Goal: Information Seeking & Learning: Learn about a topic

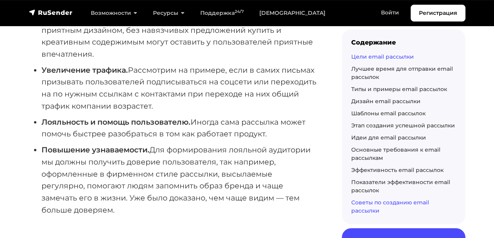
scroll to position [197, 0]
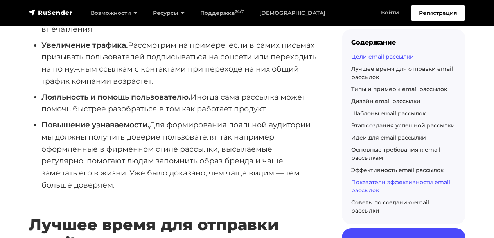
click at [380, 181] on link "Показатели эффективности email рассылок" at bounding box center [400, 185] width 99 height 15
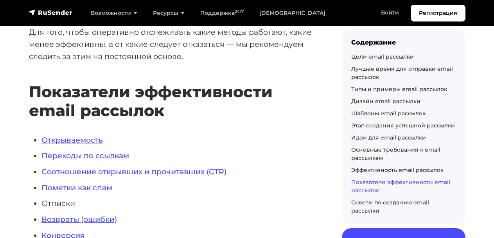
scroll to position [4555, 0]
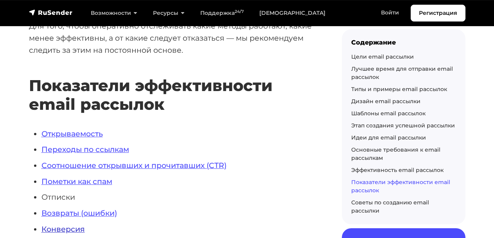
click at [49, 224] on link "Конверсия" at bounding box center [62, 228] width 43 height 9
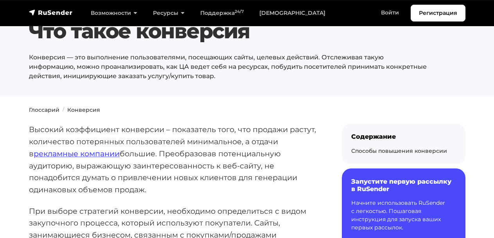
scroll to position [13, 0]
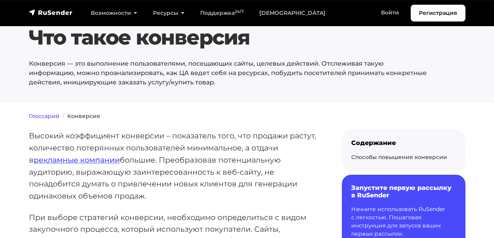
click at [38, 115] on link "Глоссарий" at bounding box center [44, 116] width 30 height 7
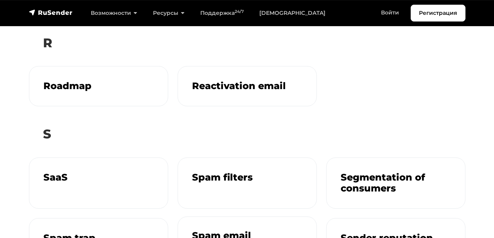
scroll to position [957, 0]
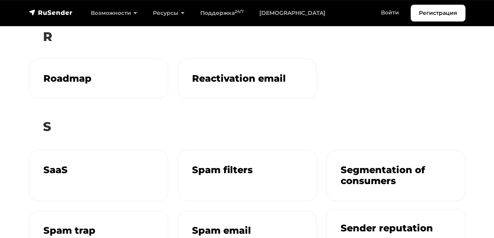
click at [367, 209] on div "Sender reputation" at bounding box center [395, 228] width 138 height 39
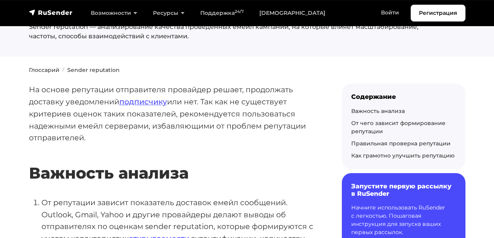
scroll to position [63, 0]
